Goal: Navigation & Orientation: Find specific page/section

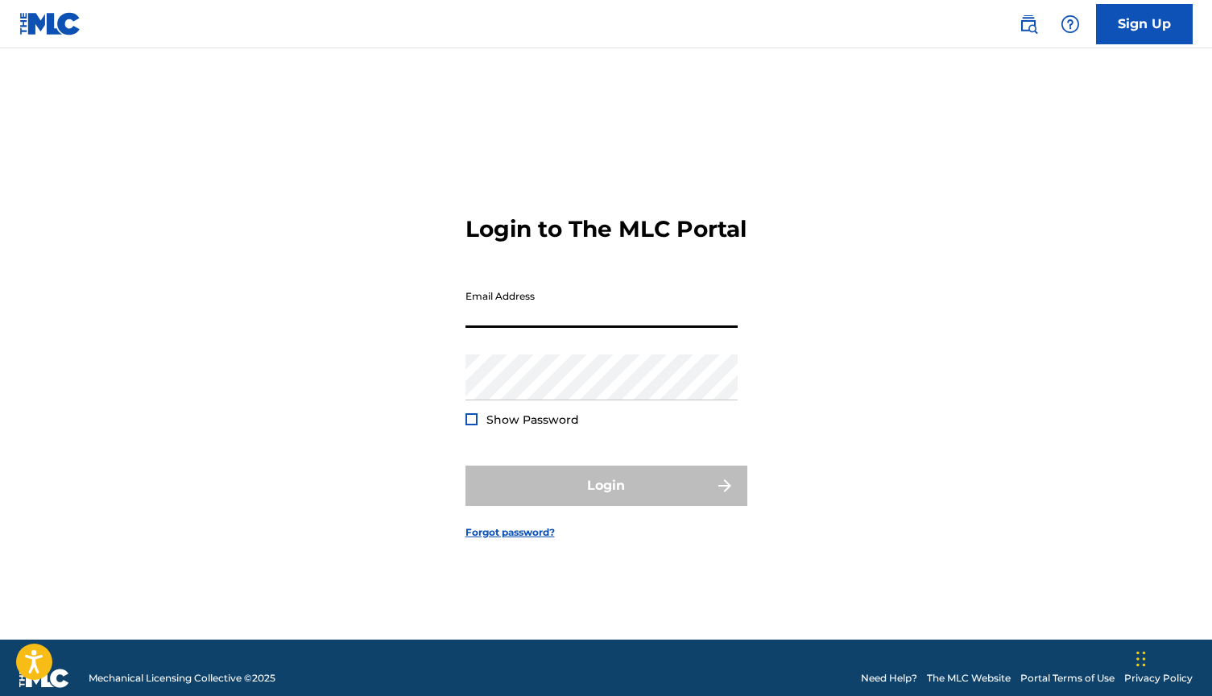
type input "[EMAIL_ADDRESS][DOMAIN_NAME]"
click at [606, 499] on button "Login" at bounding box center [607, 486] width 282 height 40
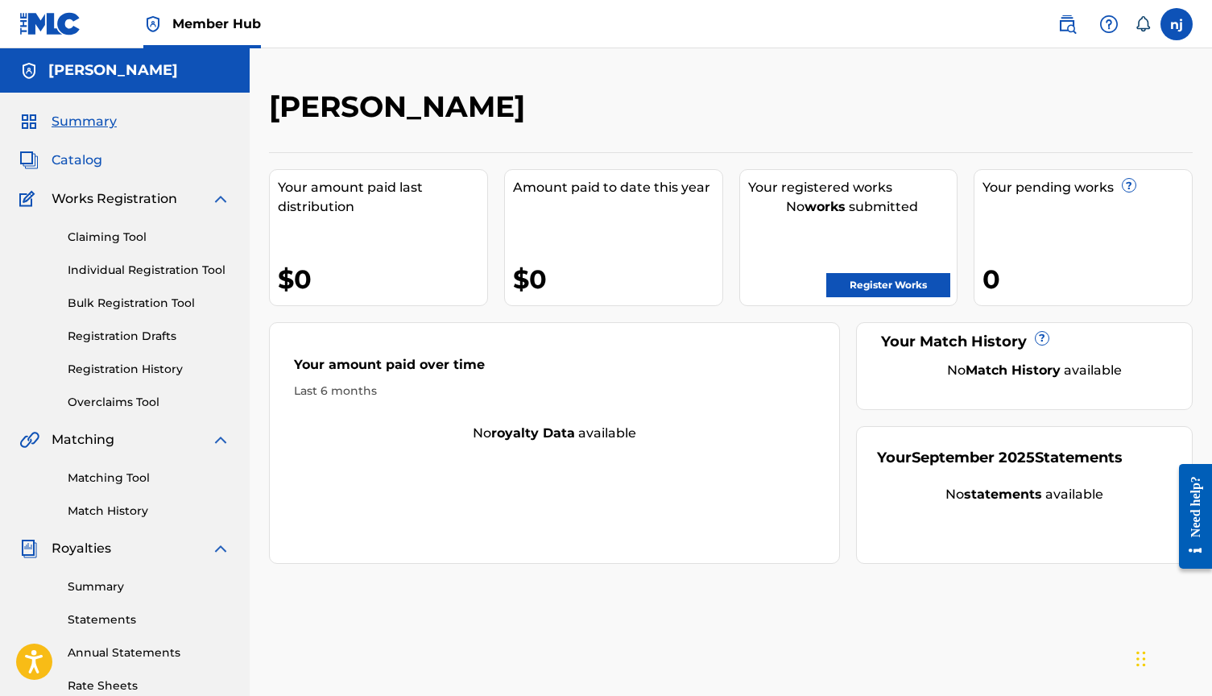
click at [94, 160] on span "Catalog" at bounding box center [77, 160] width 51 height 19
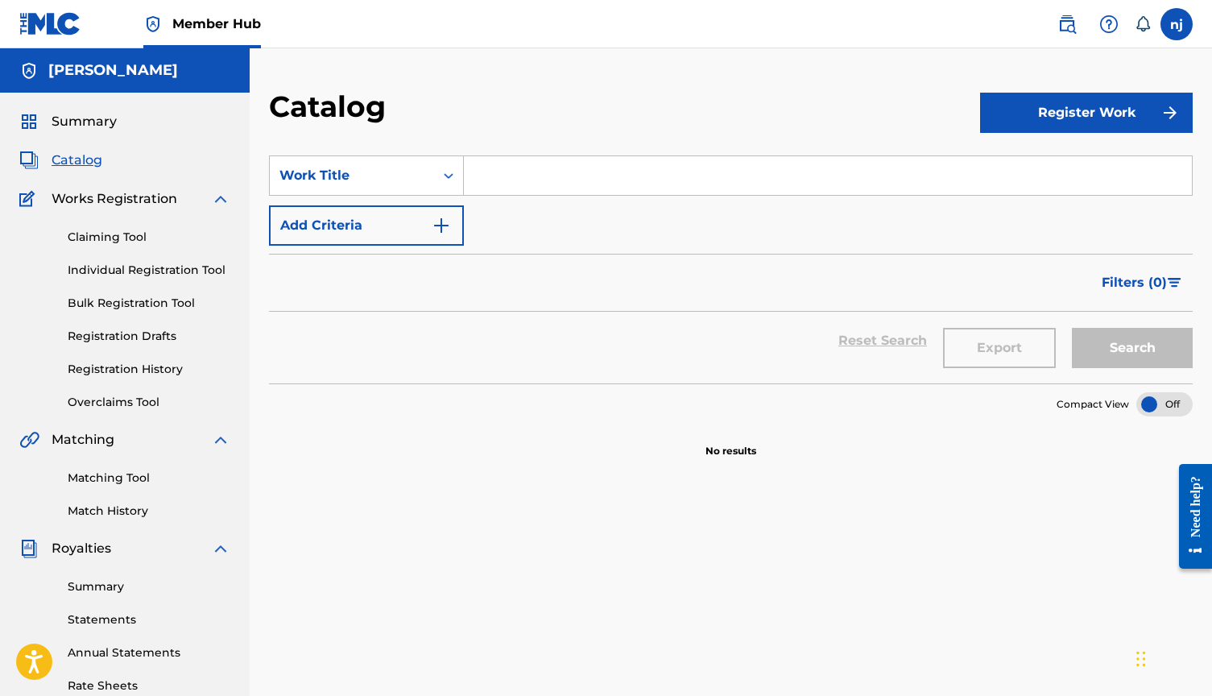
click at [104, 598] on div "Summary Statements Annual Statements Rate Sheets" at bounding box center [124, 626] width 211 height 136
click at [104, 589] on link "Summary" at bounding box center [149, 586] width 163 height 17
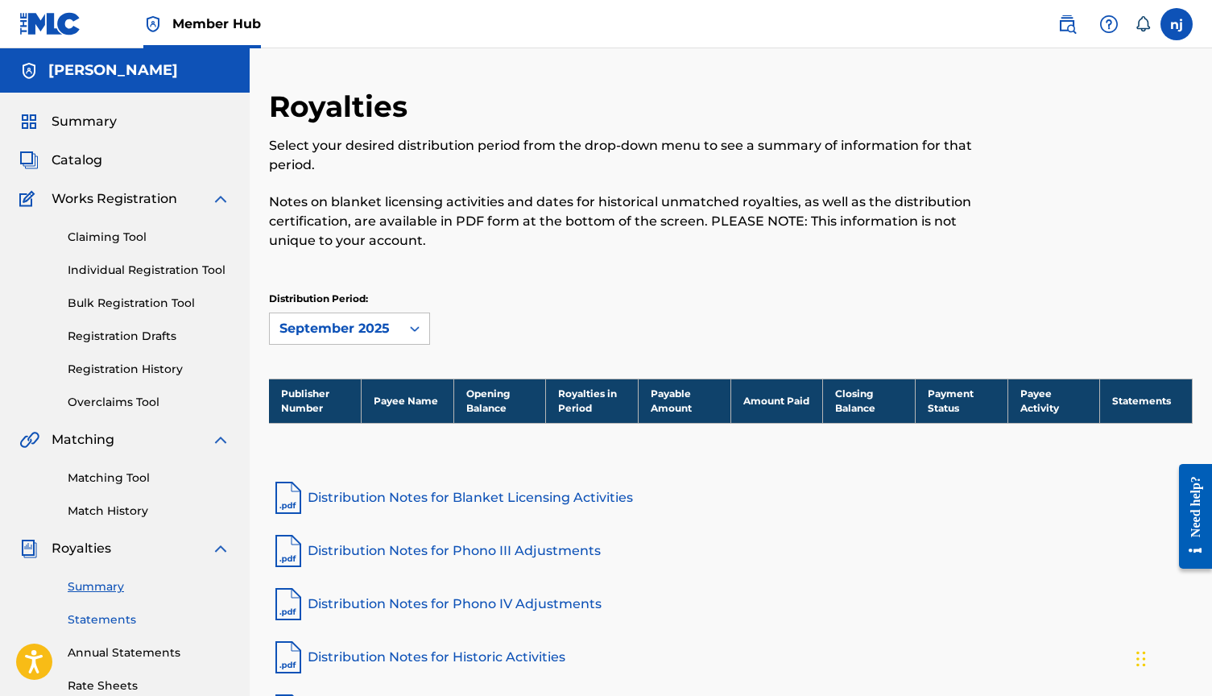
click at [106, 615] on link "Statements" at bounding box center [149, 619] width 163 height 17
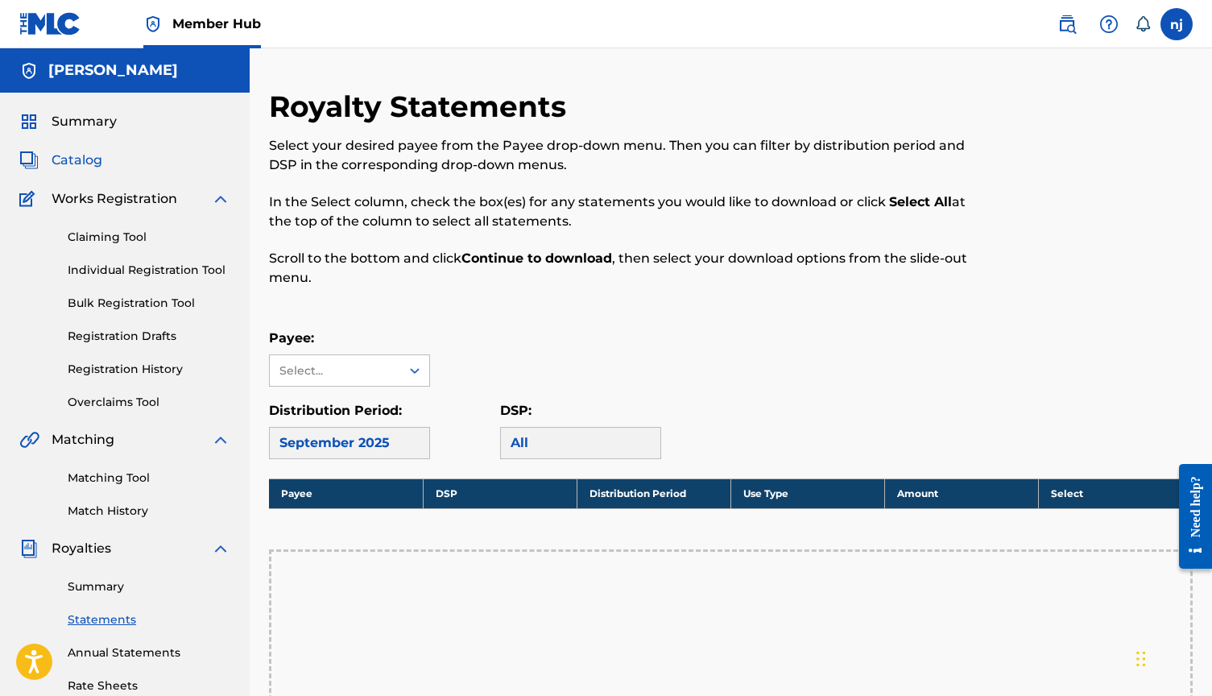
click at [84, 164] on span "Catalog" at bounding box center [77, 160] width 51 height 19
